Goal: Task Accomplishment & Management: Manage account settings

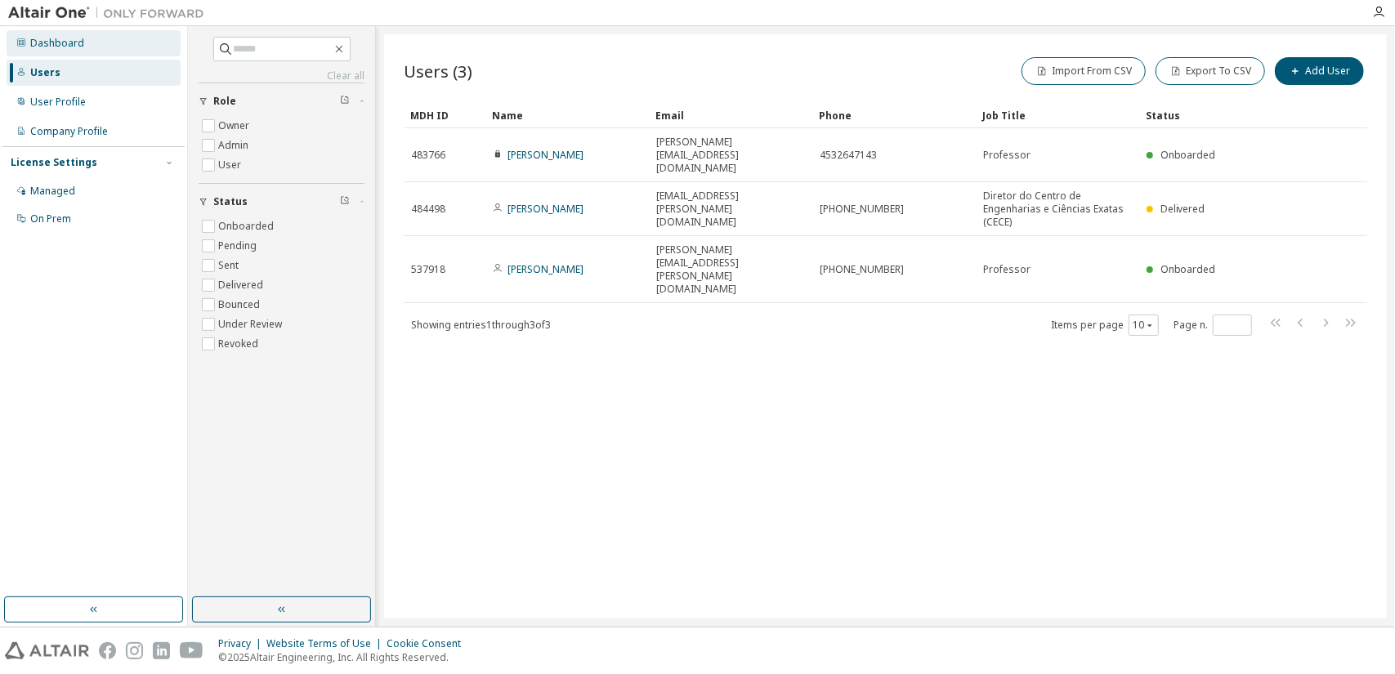
click at [58, 45] on div "Dashboard" at bounding box center [57, 43] width 54 height 13
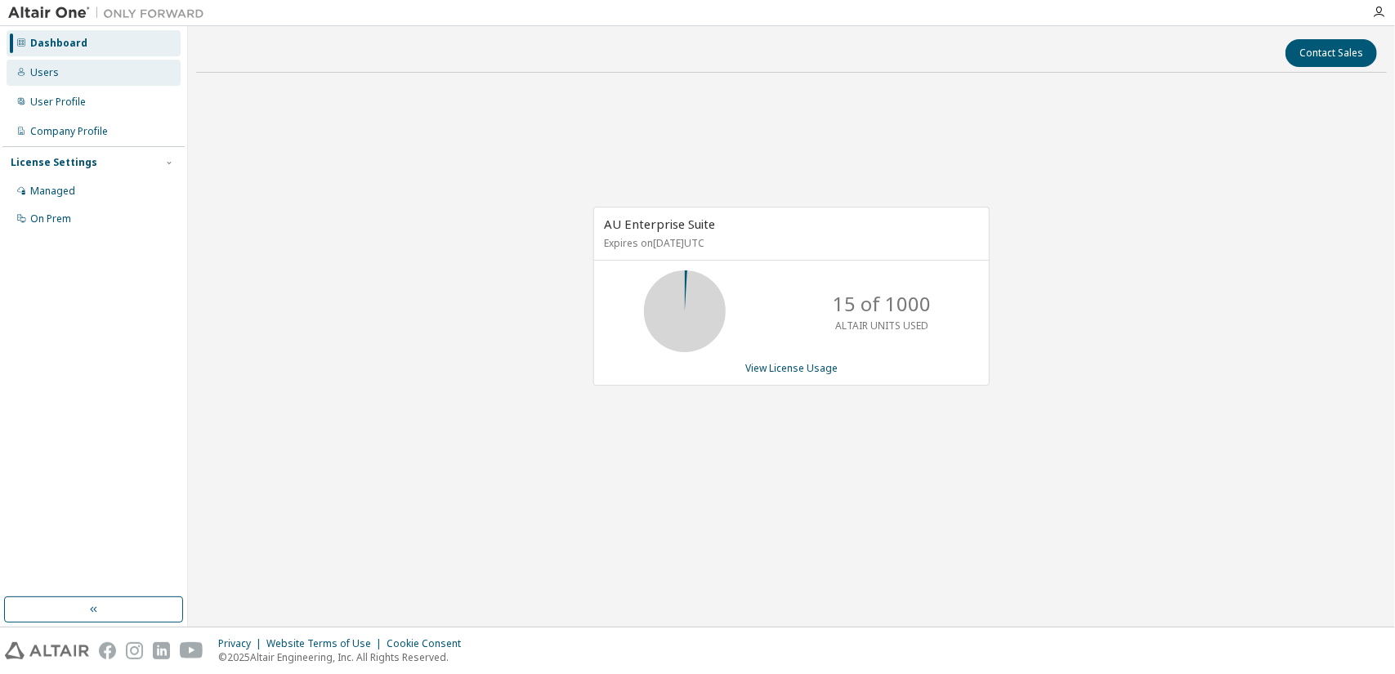
click at [42, 72] on div "Users" at bounding box center [44, 72] width 29 height 13
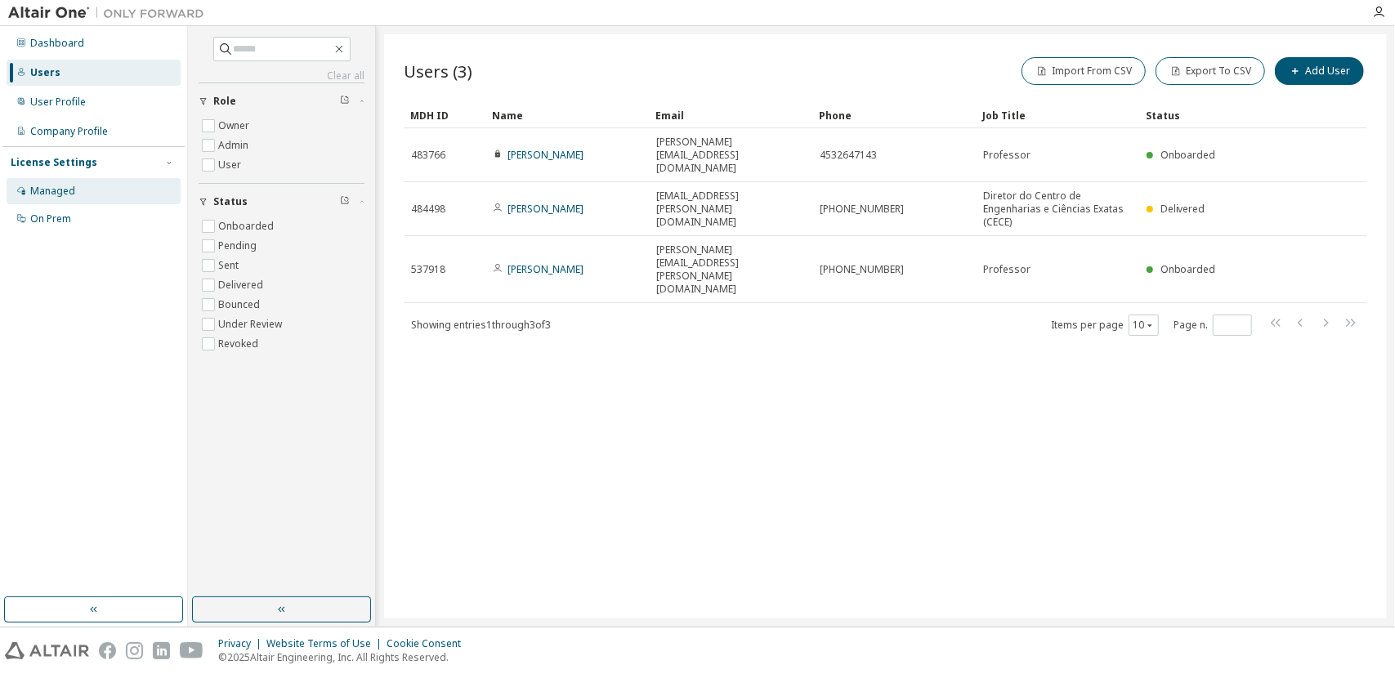
click at [55, 192] on div "Managed" at bounding box center [52, 191] width 45 height 13
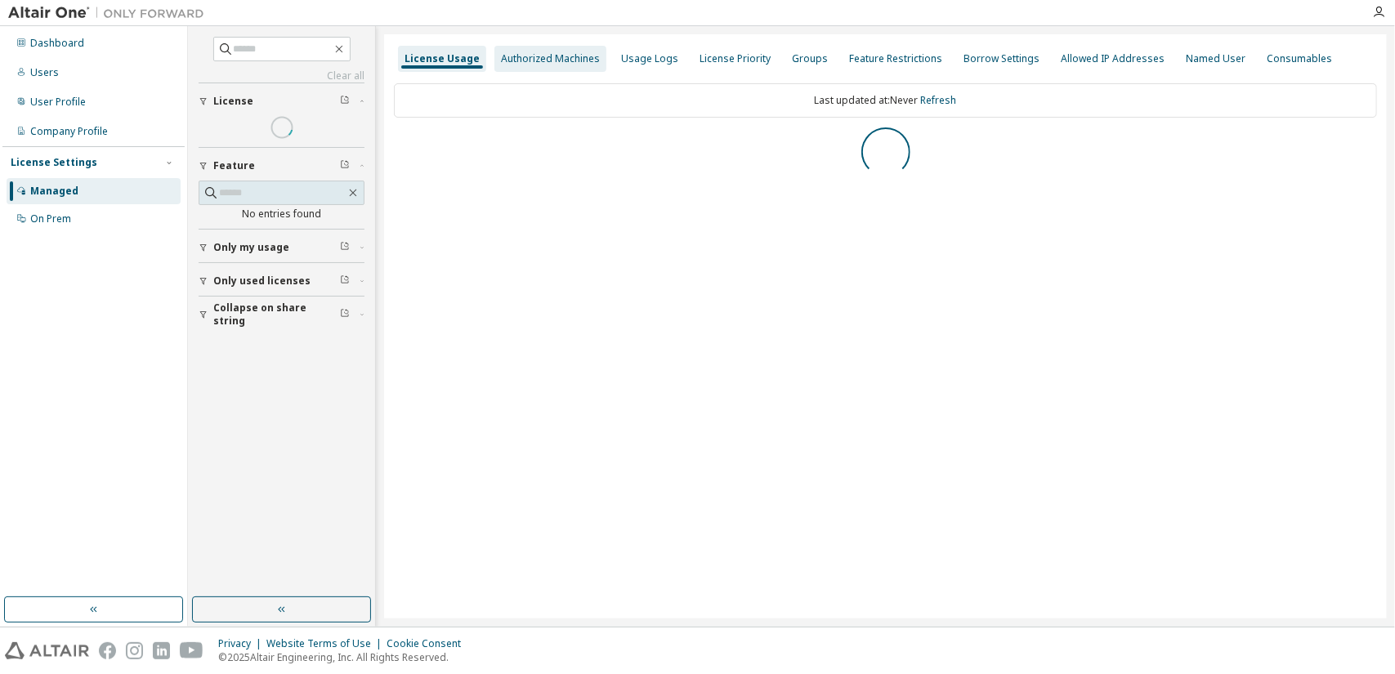
click at [572, 47] on div "Authorized Machines" at bounding box center [550, 59] width 112 height 26
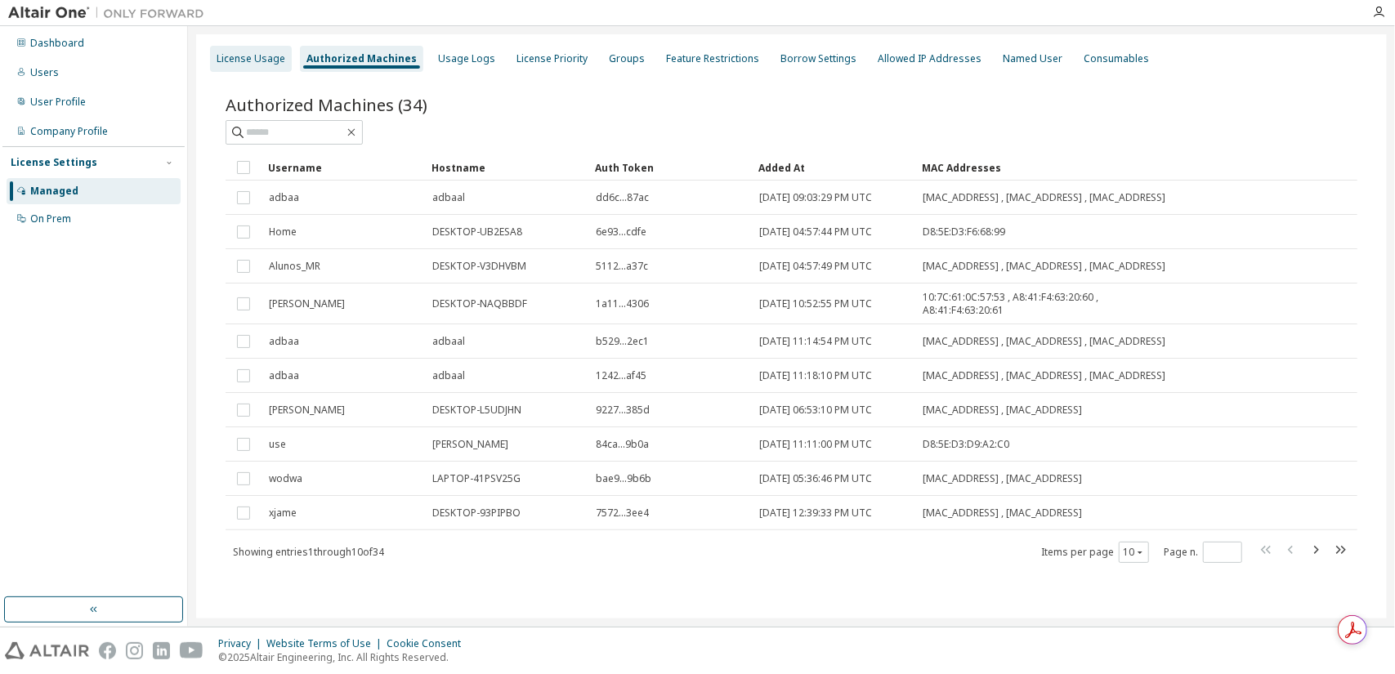
click at [263, 50] on div "License Usage" at bounding box center [251, 59] width 82 height 26
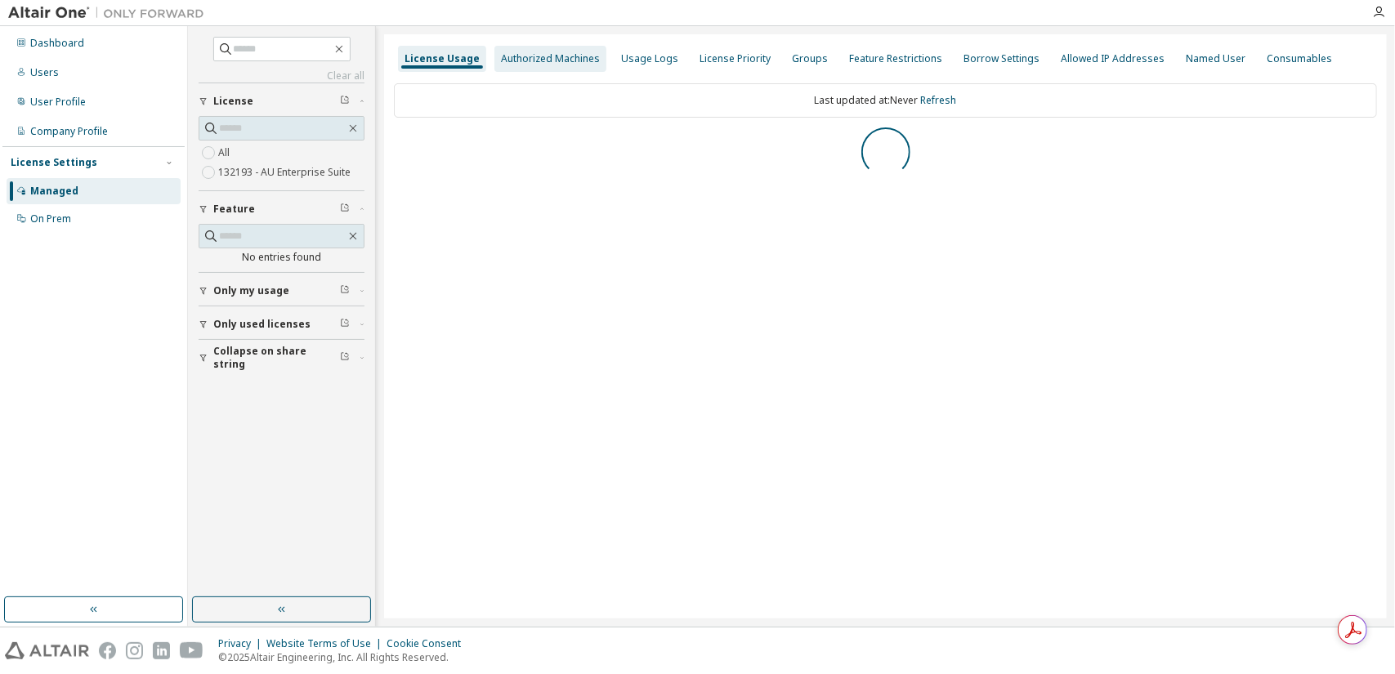
click at [522, 61] on div "Authorized Machines" at bounding box center [550, 58] width 99 height 13
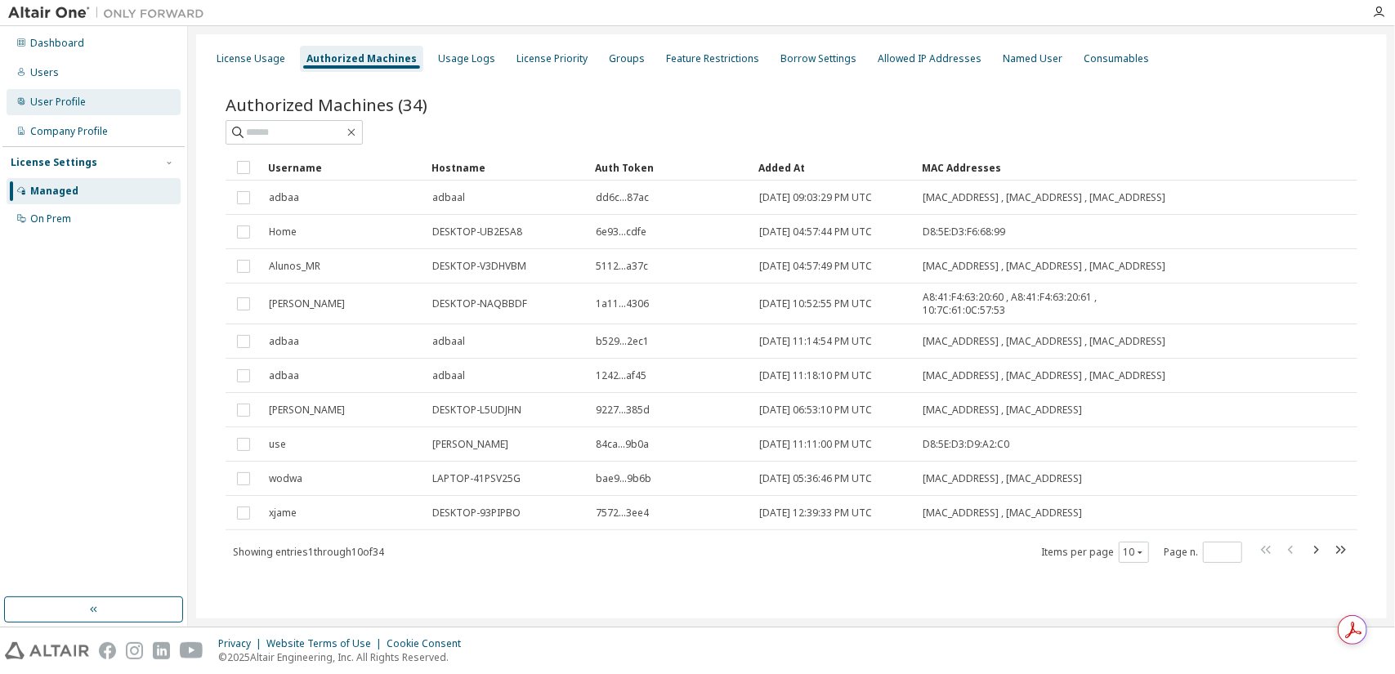
click at [69, 102] on div "User Profile" at bounding box center [58, 102] width 56 height 13
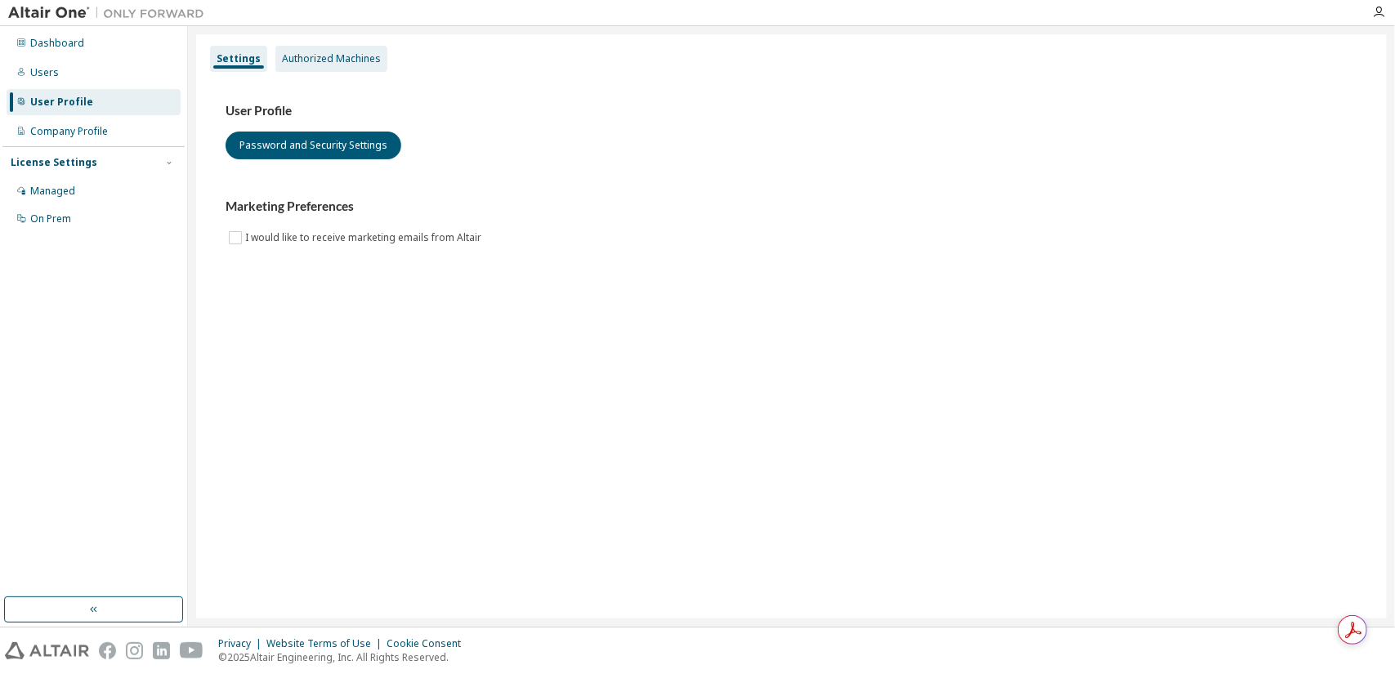
click at [353, 48] on div "Authorized Machines" at bounding box center [331, 59] width 112 height 26
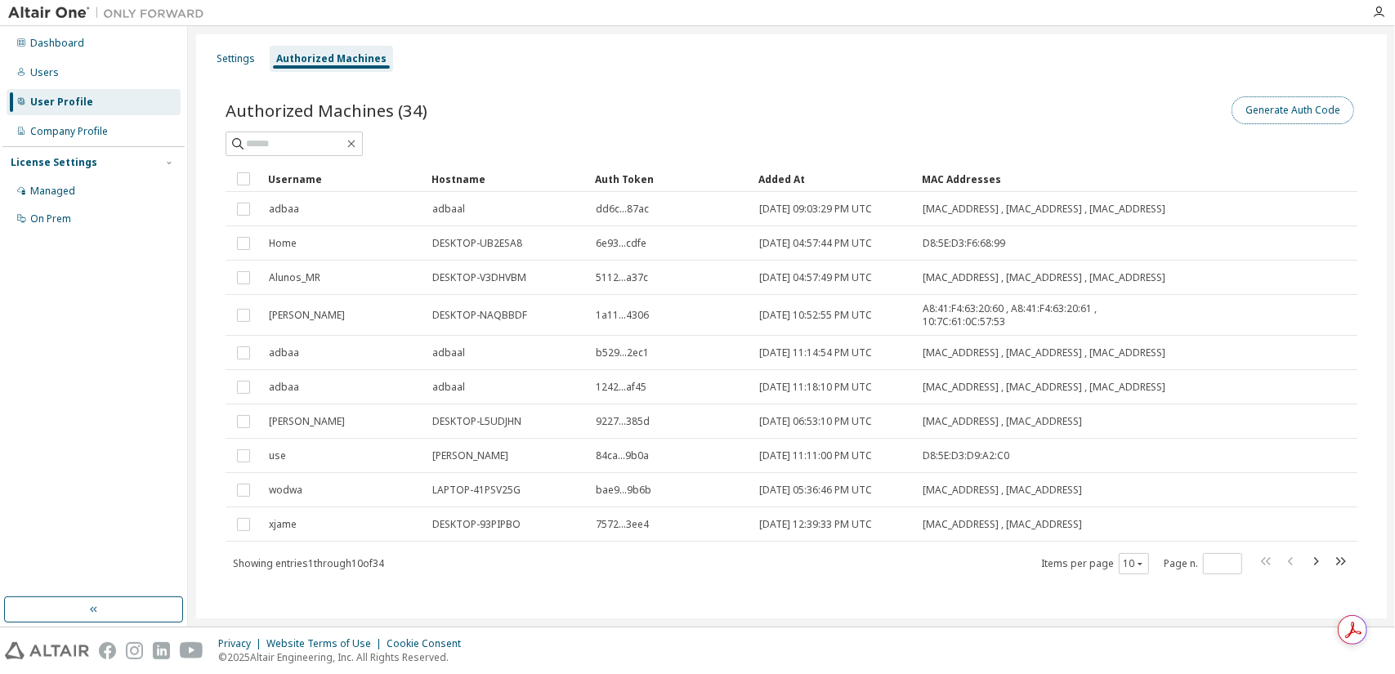
click at [1255, 104] on button "Generate Auth Code" at bounding box center [1292, 110] width 123 height 28
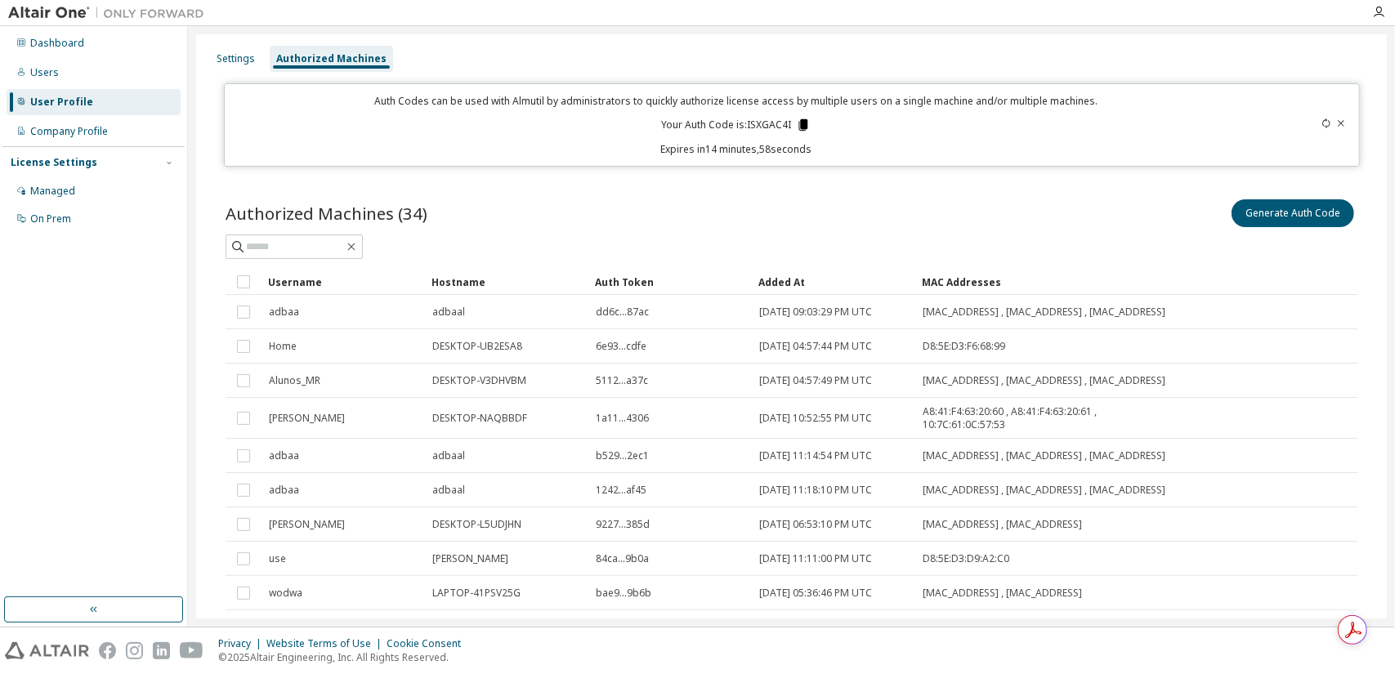
click at [802, 122] on icon at bounding box center [802, 124] width 9 height 11
